Goal: Check status: Check status

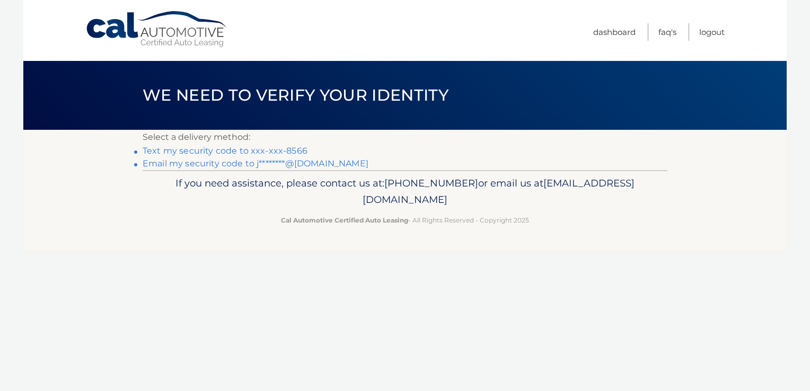
click at [261, 167] on link "Email my security code to j********@[DOMAIN_NAME]" at bounding box center [256, 164] width 226 height 10
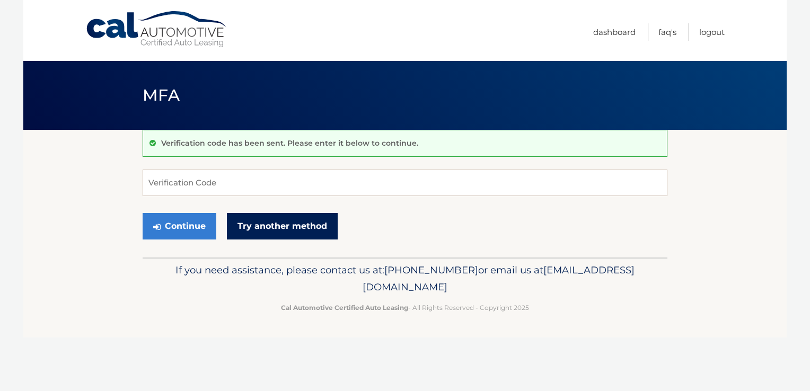
click at [259, 221] on link "Try another method" at bounding box center [282, 226] width 111 height 27
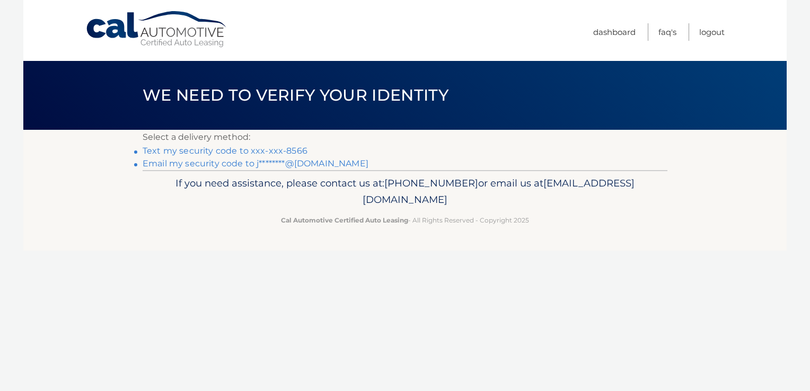
click at [275, 150] on link "Text my security code to xxx-xxx-8566" at bounding box center [225, 151] width 165 height 10
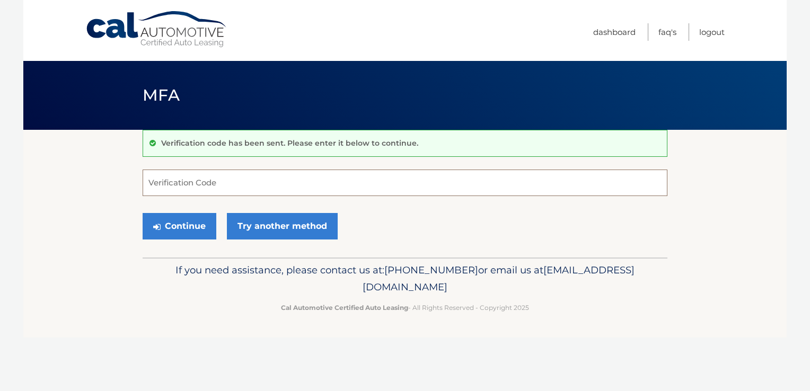
click at [437, 186] on input "Verification Code" at bounding box center [405, 183] width 525 height 27
type input "364759"
click at [143, 213] on button "Continue" at bounding box center [180, 226] width 74 height 27
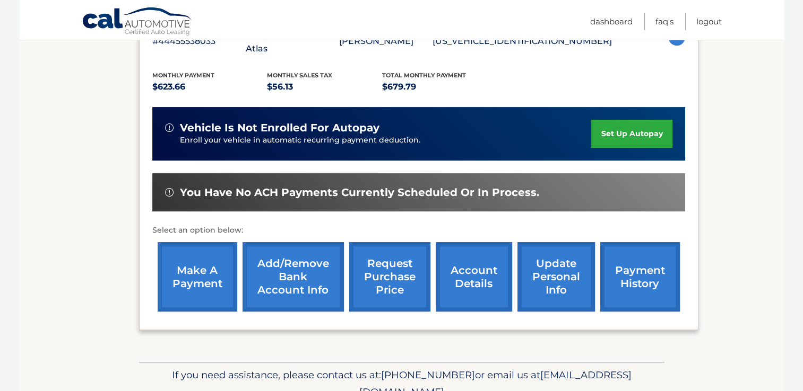
scroll to position [197, 0]
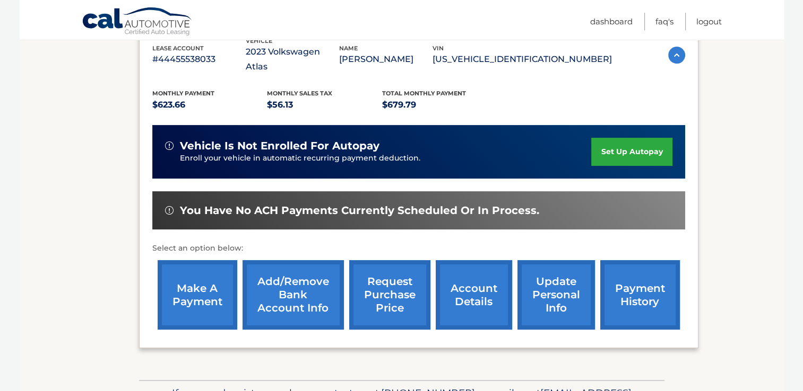
drag, startPoint x: 473, startPoint y: 284, endPoint x: 548, endPoint y: 215, distance: 101.7
click at [473, 284] on link "account details" at bounding box center [473, 294] width 76 height 69
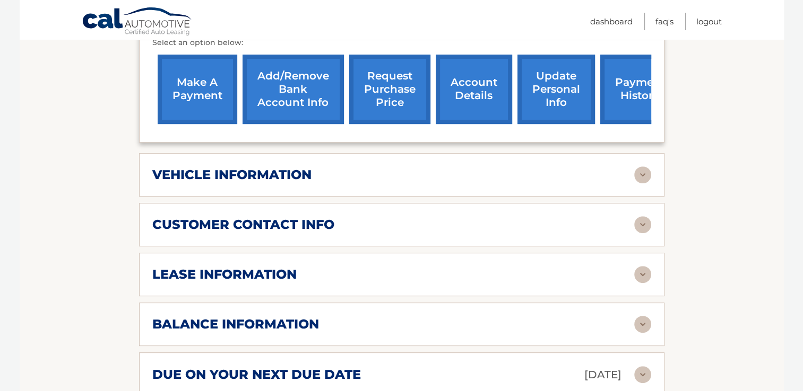
scroll to position [530, 0]
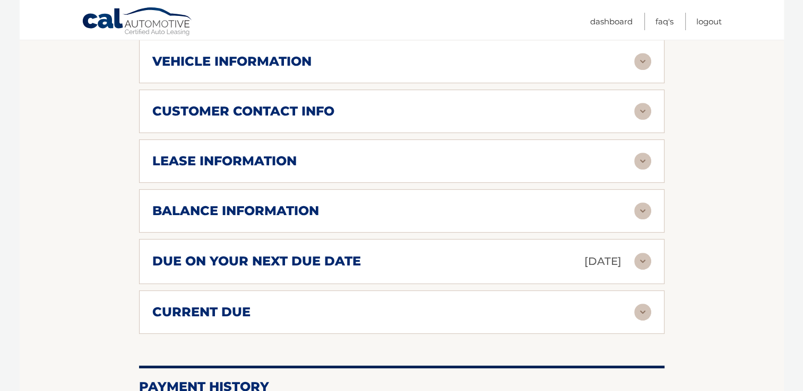
click at [173, 203] on h2 "balance information" at bounding box center [235, 211] width 167 height 16
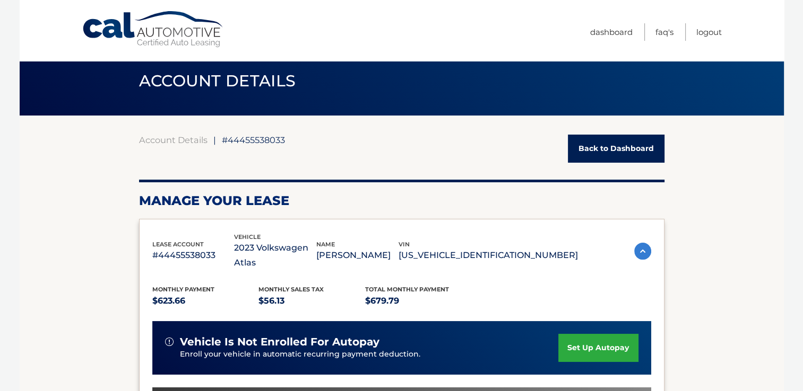
scroll to position [0, 0]
